Goal: Book appointment/travel/reservation

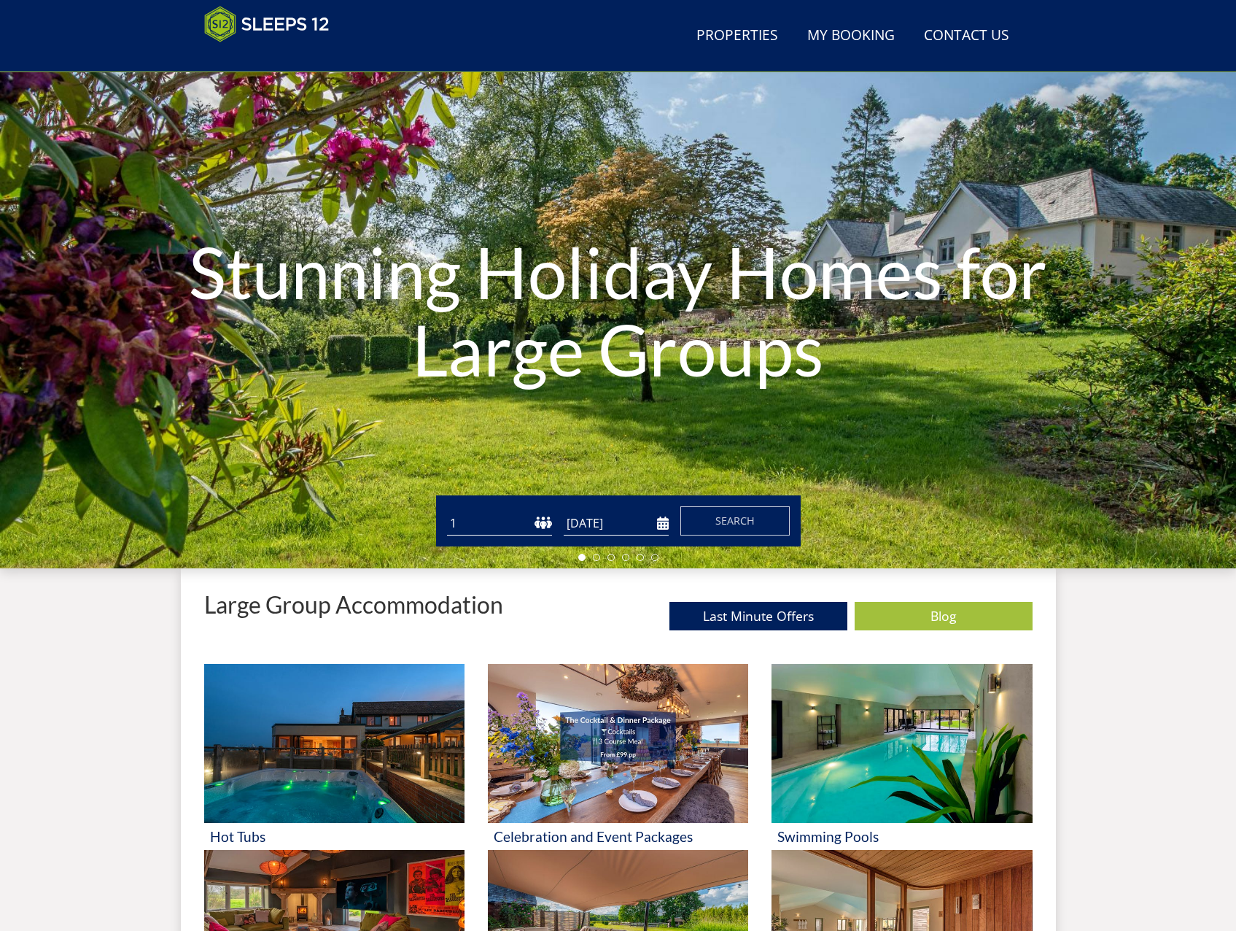
scroll to position [28, 0]
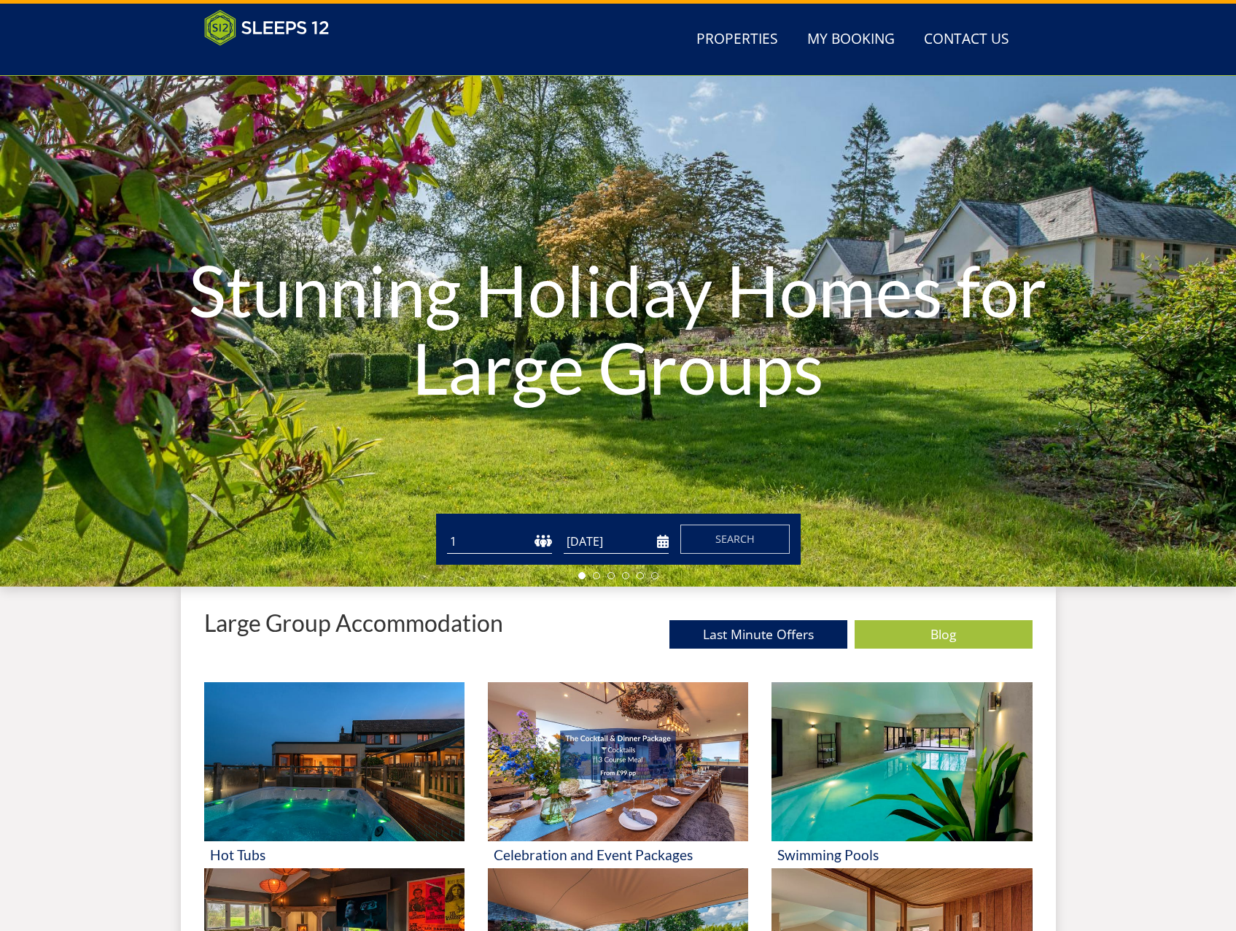
click at [547, 538] on select "1 2 3 4 5 6 7 8 9 10 11 12 13 14 15 16 17 18 19 20 21 22 23 24 25 26 27 28 29 3…" at bounding box center [499, 542] width 105 height 24
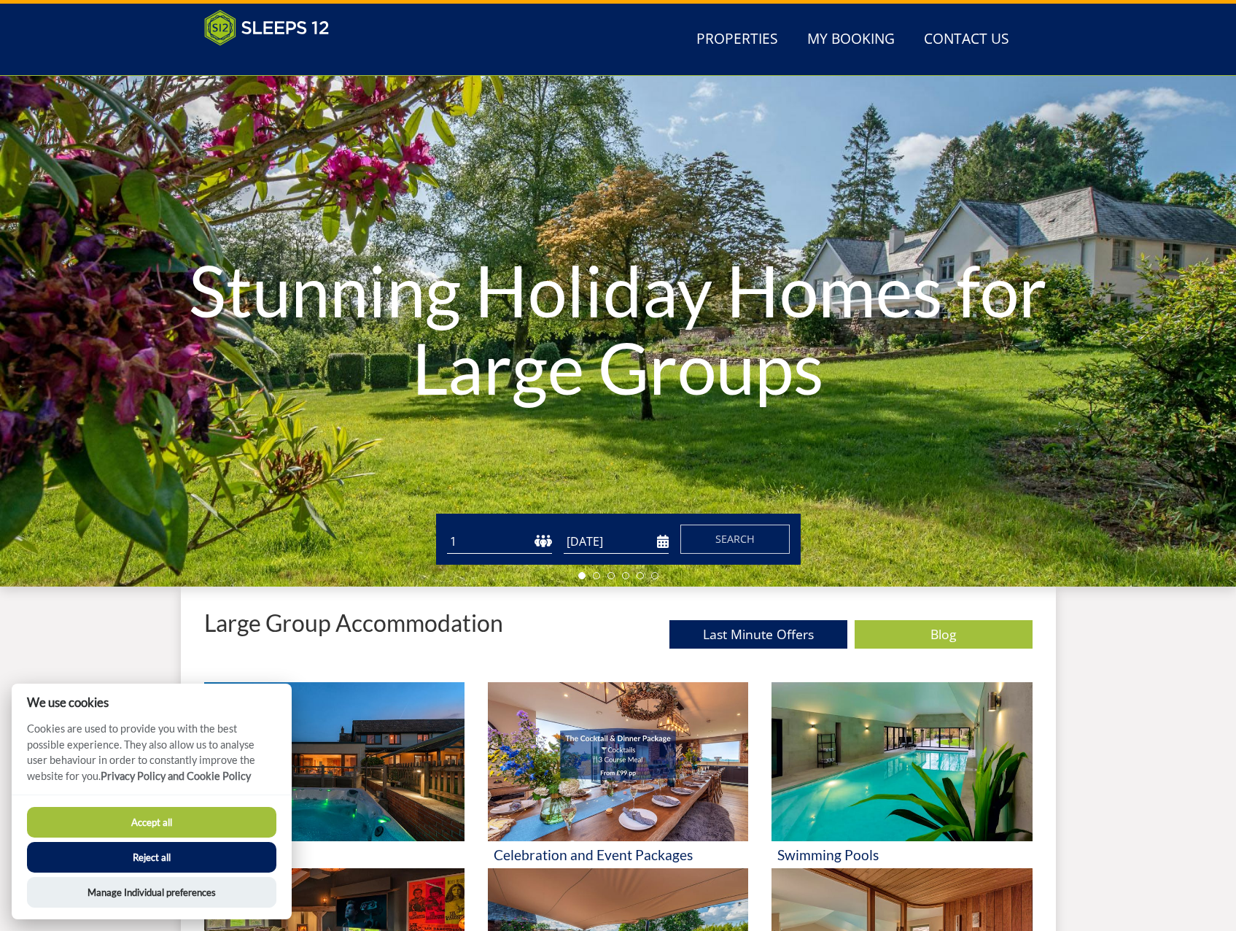
click at [504, 540] on select "1 2 3 4 5 6 7 8 9 10 11 12 13 14 15 16 17 18 19 20 21 22 23 24 25 26 27 28 29 3…" at bounding box center [499, 542] width 105 height 24
select select "25"
click at [447, 530] on select "1 2 3 4 5 6 7 8 9 10 11 12 13 14 15 16 17 18 19 20 21 22 23 24 25 26 27 28 29 3…" at bounding box center [499, 542] width 105 height 24
click at [611, 545] on input "[DATE]" at bounding box center [616, 542] width 105 height 24
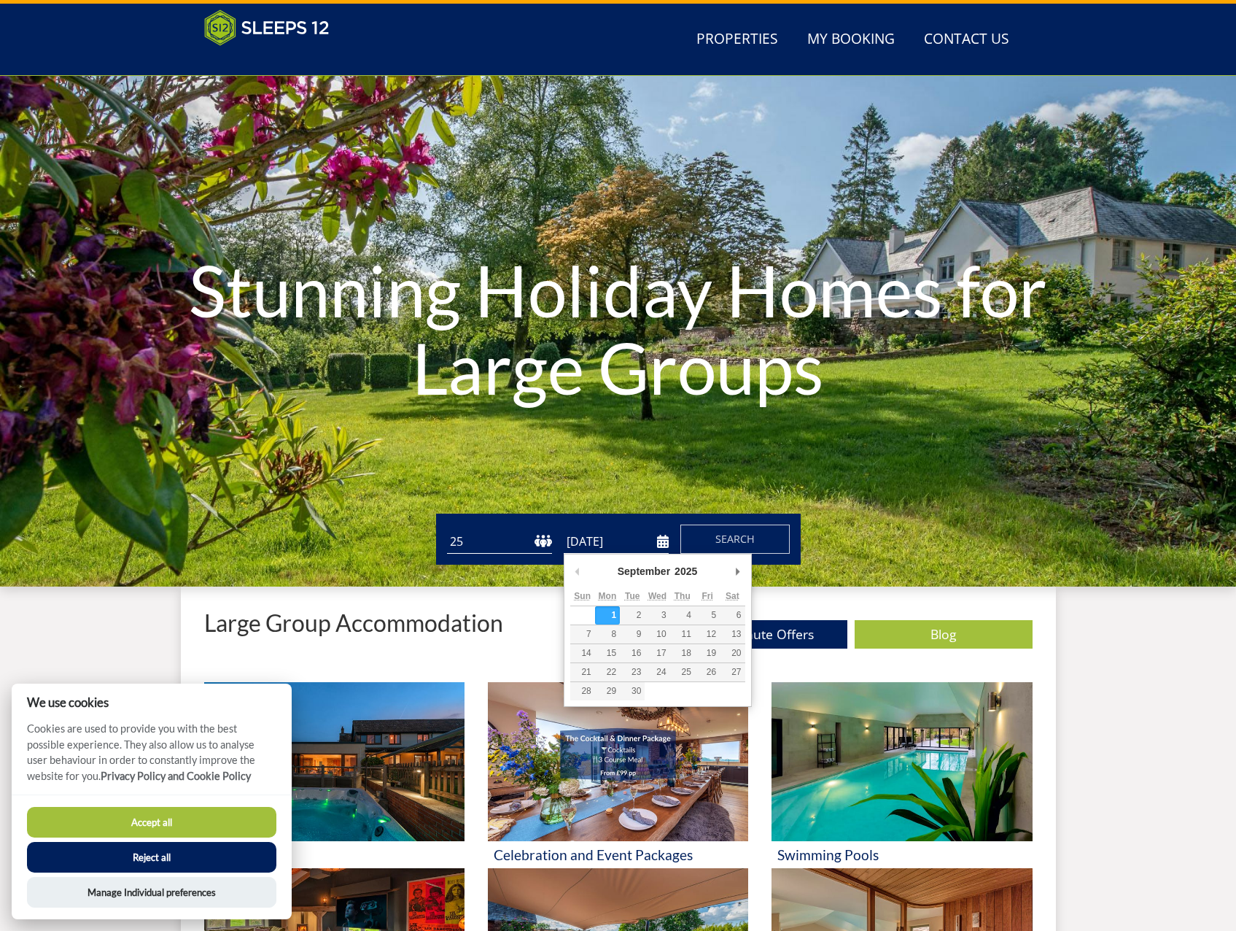
drag, startPoint x: 743, startPoint y: 583, endPoint x: 734, endPoint y: 572, distance: 14.0
click at [743, 582] on div "September January February March April May June July August September October N…" at bounding box center [657, 573] width 175 height 27
type input "[DATE]"
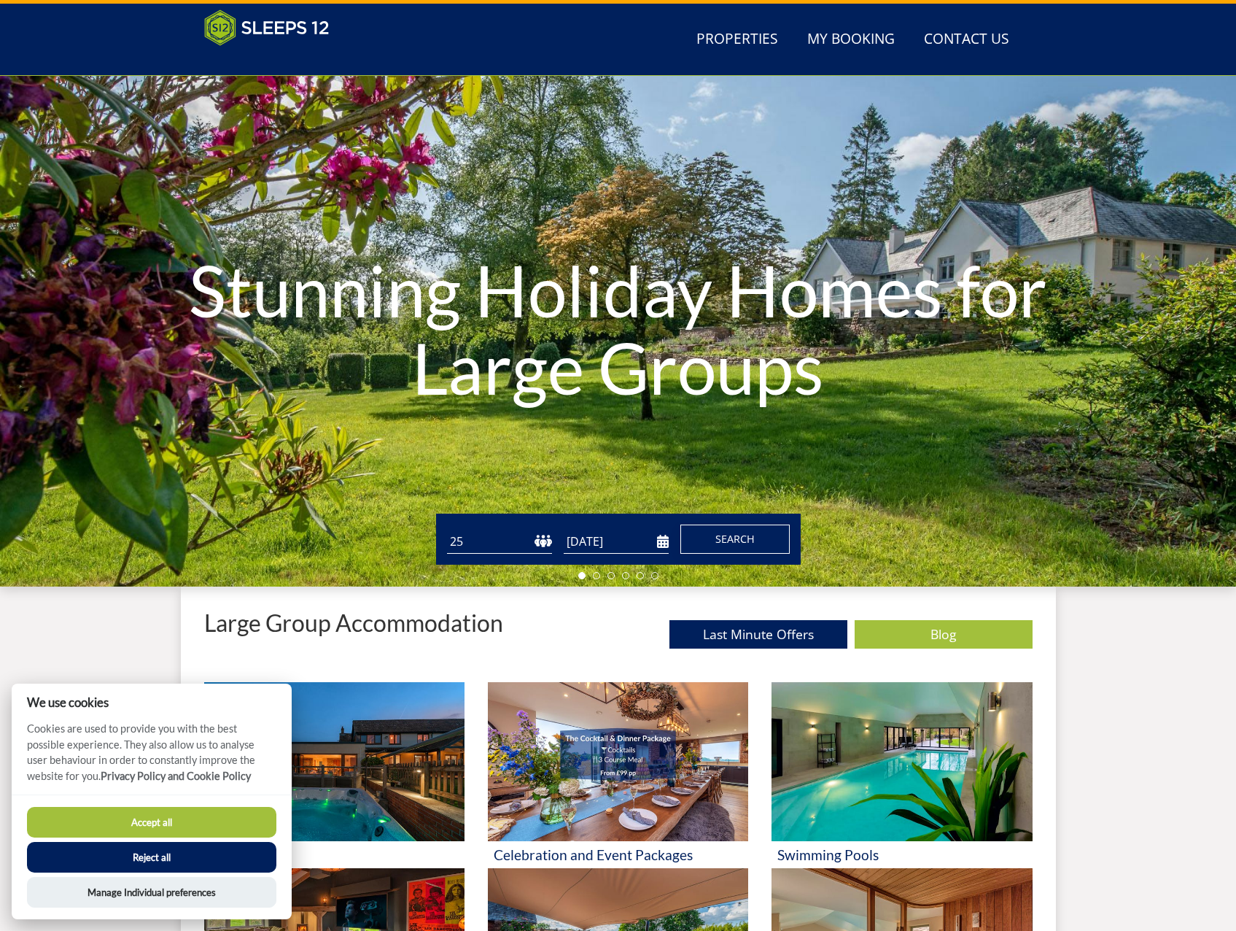
click at [731, 538] on span "Search" at bounding box center [735, 539] width 39 height 14
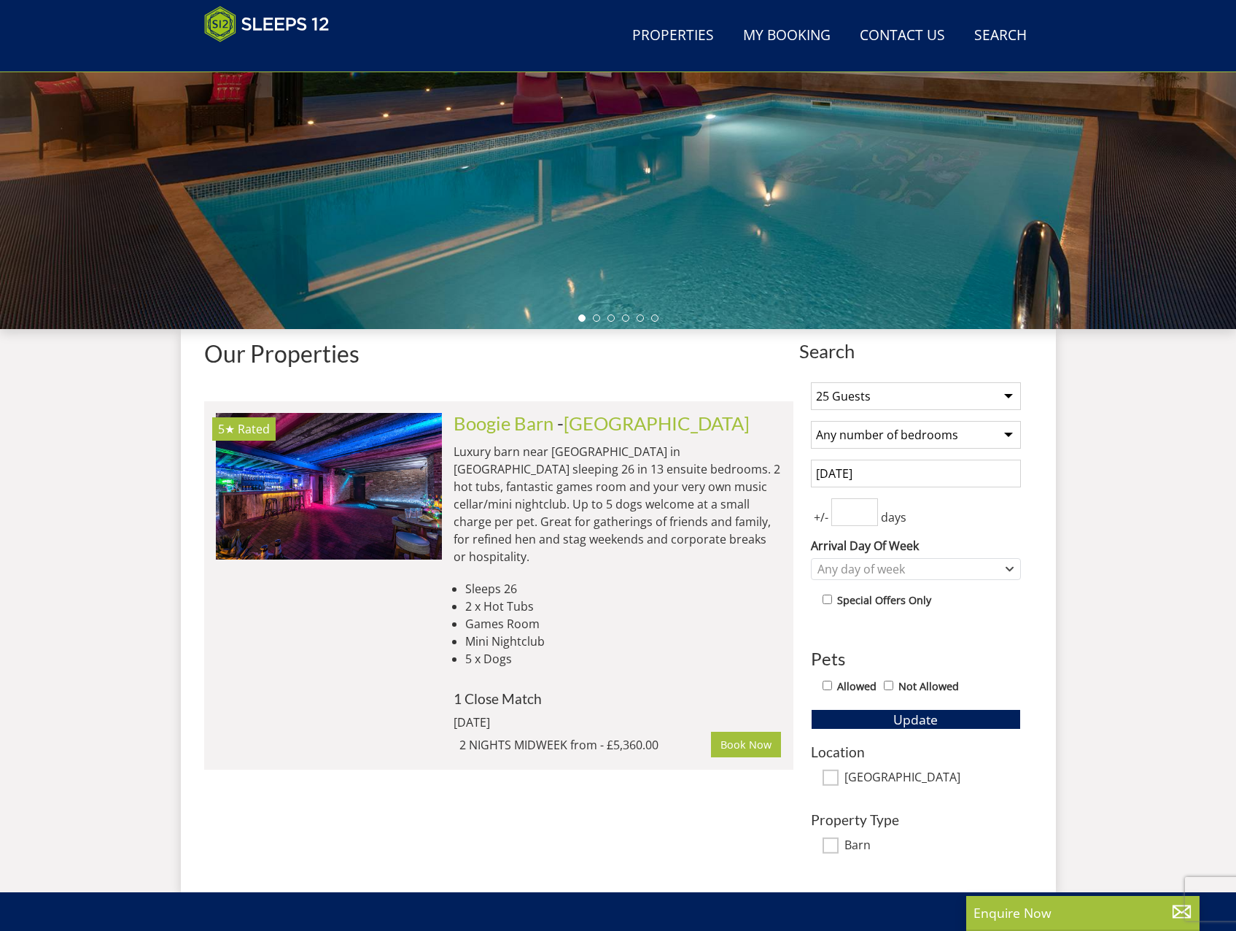
scroll to position [307, 0]
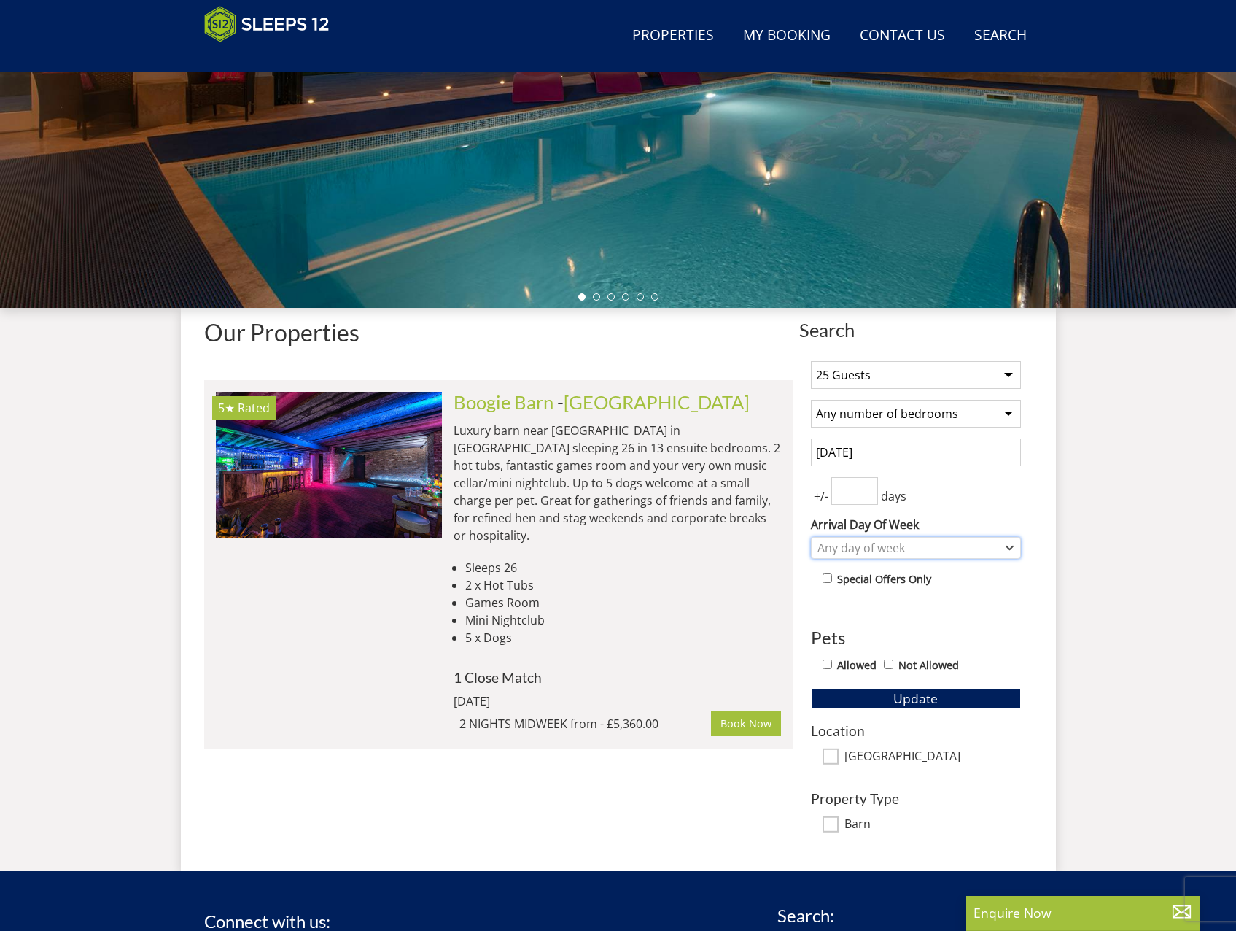
click at [909, 543] on div "Any day of week" at bounding box center [908, 548] width 189 height 16
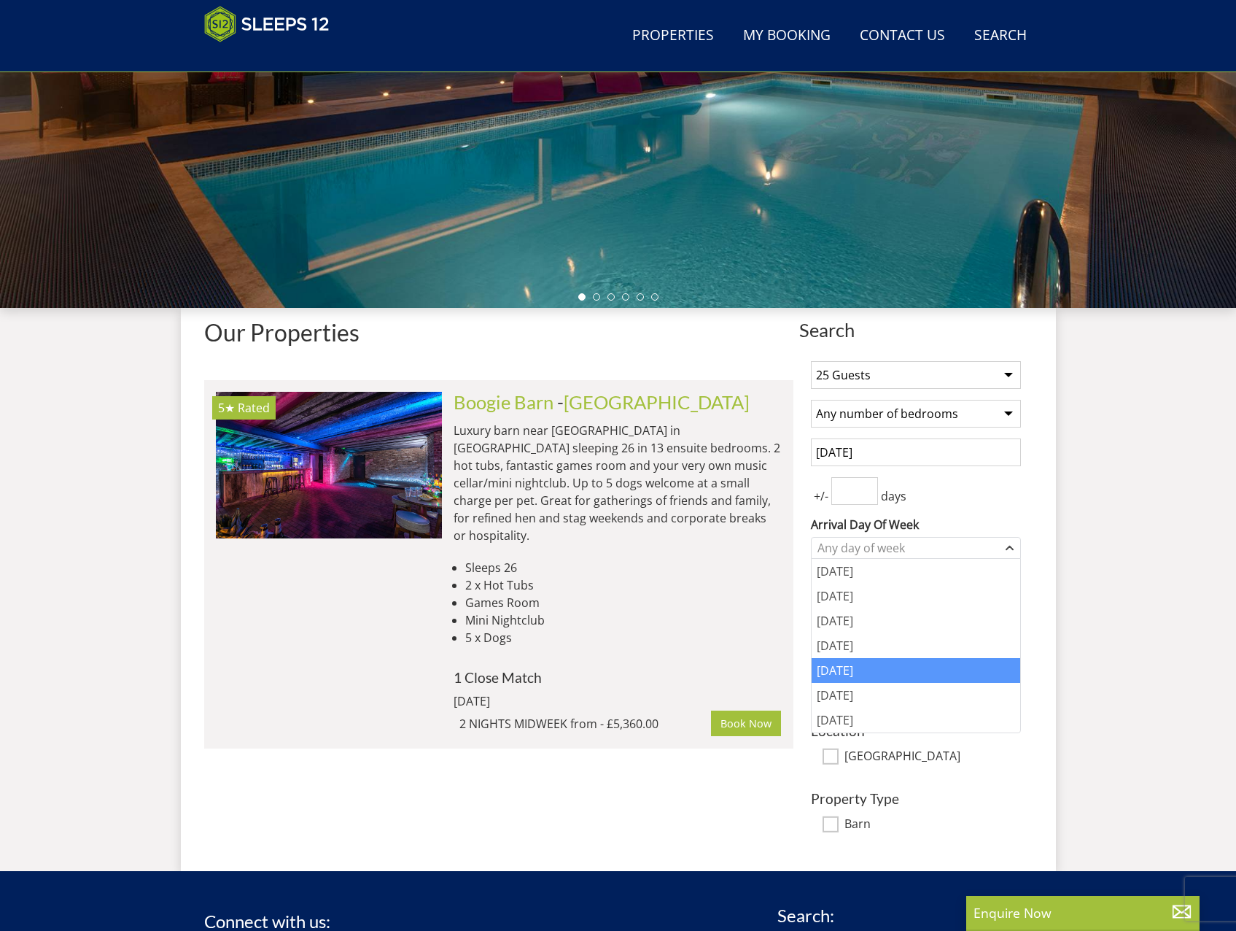
click at [849, 674] on div "[DATE]" at bounding box center [916, 670] width 209 height 25
click at [988, 495] on div "+/- days" at bounding box center [916, 491] width 210 height 28
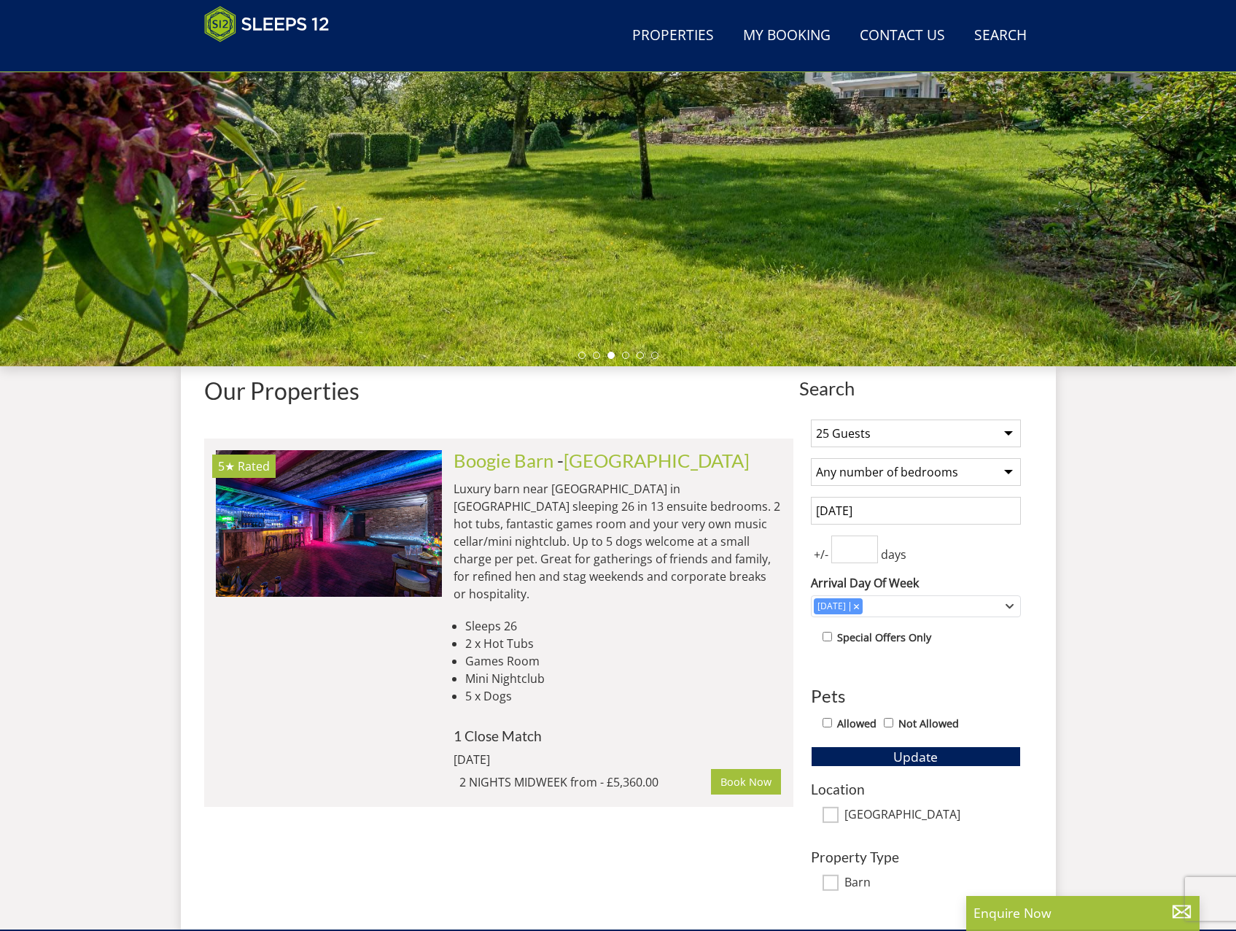
scroll to position [15, 0]
